Goal: Task Accomplishment & Management: Use online tool/utility

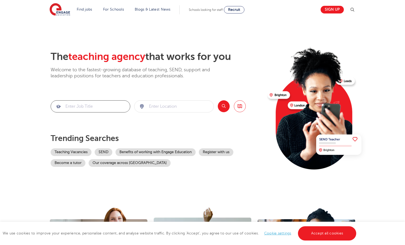
click at [87, 106] on input "search" at bounding box center [90, 106] width 79 height 12
type input "Admin"
click at [186, 106] on input "search" at bounding box center [174, 106] width 79 height 12
type input "[GEOGRAPHIC_DATA]"
click at [227, 106] on button "Search" at bounding box center [224, 106] width 12 height 12
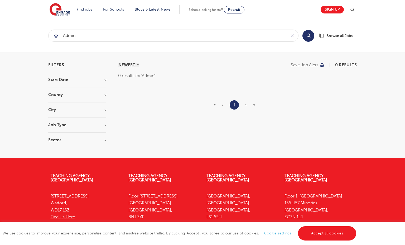
click at [103, 96] on h3 "County" at bounding box center [77, 95] width 58 height 4
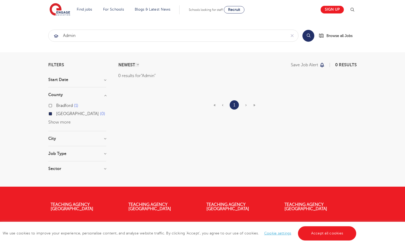
click at [106, 94] on h3 "County" at bounding box center [77, 95] width 58 height 4
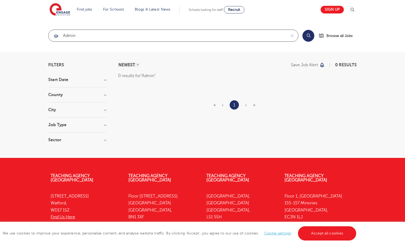
drag, startPoint x: 108, startPoint y: 36, endPoint x: 53, endPoint y: 30, distance: 55.2
click at [53, 30] on div "Admin" at bounding box center [168, 36] width 238 height 12
click button "Submit" at bounding box center [0, 0] width 0 height 0
click at [98, 34] on input "operations" at bounding box center [168, 36] width 238 height 12
click button "Submit" at bounding box center [0, 0] width 0 height 0
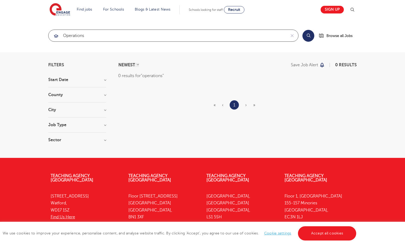
drag, startPoint x: 95, startPoint y: 35, endPoint x: 46, endPoint y: 32, distance: 48.6
click at [46, 32] on div "operations Search Browse all Jobs" at bounding box center [202, 36] width 317 height 12
type input "Business"
click button "Submit" at bounding box center [0, 0] width 0 height 0
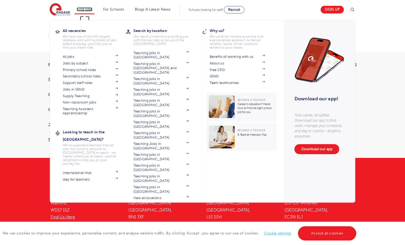
click at [87, 8] on link "Find jobs" at bounding box center [85, 9] width 16 height 4
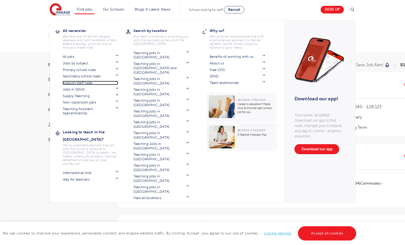
click at [89, 82] on link "Support staff roles" at bounding box center [90, 83] width 55 height 4
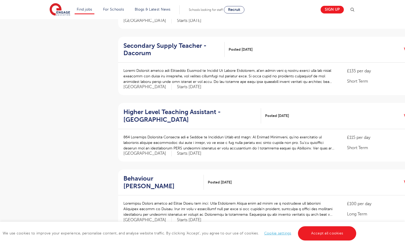
scroll to position [577, 0]
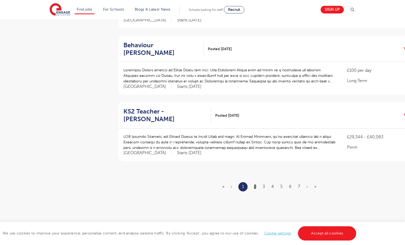
click at [255, 184] on link "2" at bounding box center [255, 186] width 2 height 5
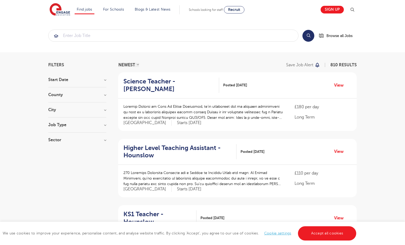
click at [105, 95] on h3 "County" at bounding box center [77, 95] width 58 height 4
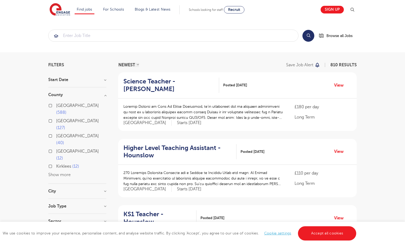
click at [56, 105] on label "London 588" at bounding box center [81, 109] width 50 height 14
click at [56, 105] on input "London 588" at bounding box center [57, 104] width 3 height 3
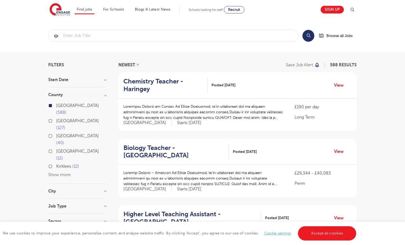
click at [86, 189] on h3 "City" at bounding box center [77, 191] width 58 height 4
click at [56, 223] on label "Bromley 28" at bounding box center [68, 226] width 25 height 7
click at [56, 224] on input "Bromley 28" at bounding box center [57, 225] width 3 height 3
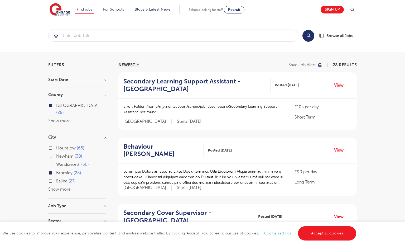
click at [56, 161] on label "Wandsworth 30" at bounding box center [72, 164] width 33 height 7
click at [56, 162] on input "Wandsworth 30" at bounding box center [57, 163] width 3 height 3
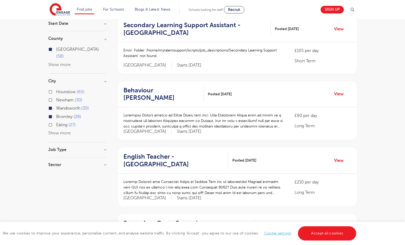
scroll to position [59, 0]
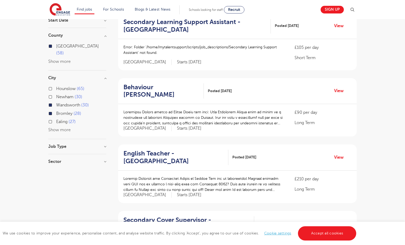
click at [79, 144] on div "Job Type" at bounding box center [77, 149] width 58 height 10
click at [105, 144] on h3 "Job Type" at bounding box center [77, 146] width 58 height 4
click at [87, 165] on h3 "Sector" at bounding box center [77, 167] width 58 height 4
click at [341, 128] on div "£90 per day Long Term London Starts October 2025" at bounding box center [323, 120] width 57 height 22
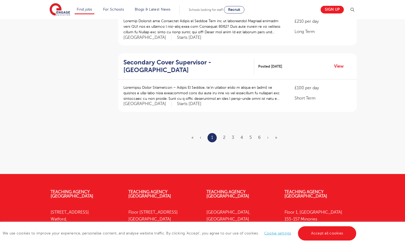
scroll to position [572, 0]
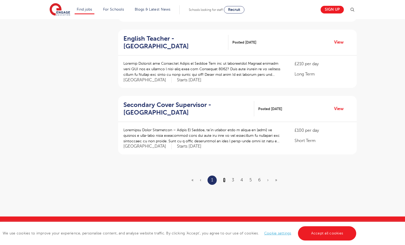
click at [225, 180] on link "2" at bounding box center [224, 180] width 2 height 5
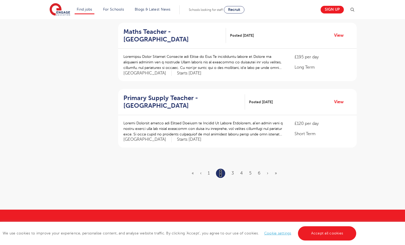
scroll to position [590, 0]
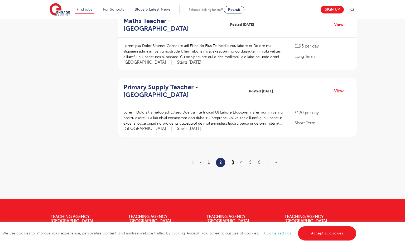
click at [233, 162] on link "3" at bounding box center [233, 162] width 2 height 5
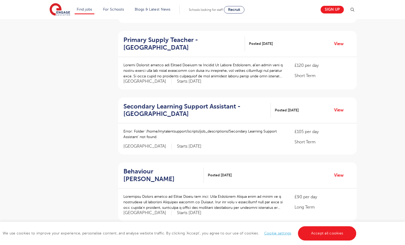
scroll to position [548, 0]
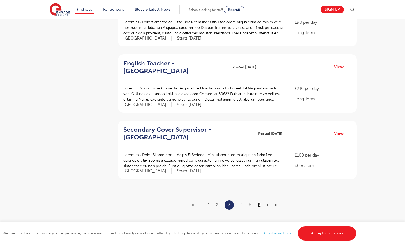
click at [258, 204] on link "6" at bounding box center [259, 204] width 3 height 5
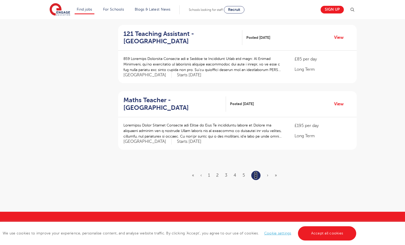
scroll to position [478, 0]
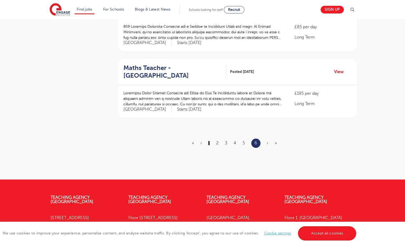
click at [209, 143] on link "1" at bounding box center [209, 143] width 2 height 5
